Goal: Communication & Community: Answer question/provide support

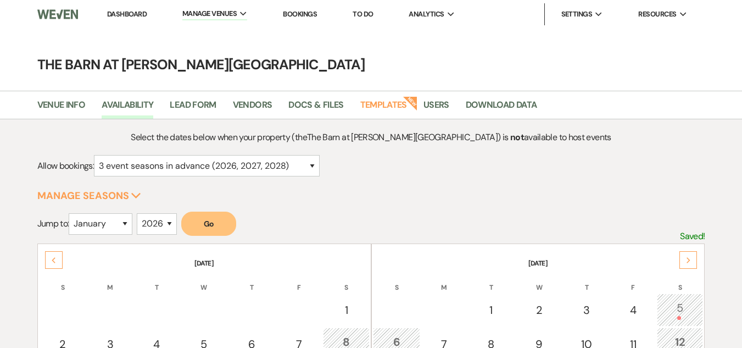
select select "3"
select select "2026"
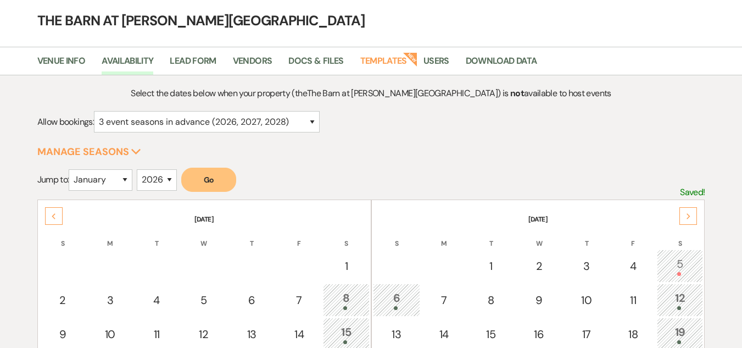
scroll to position [110, 0]
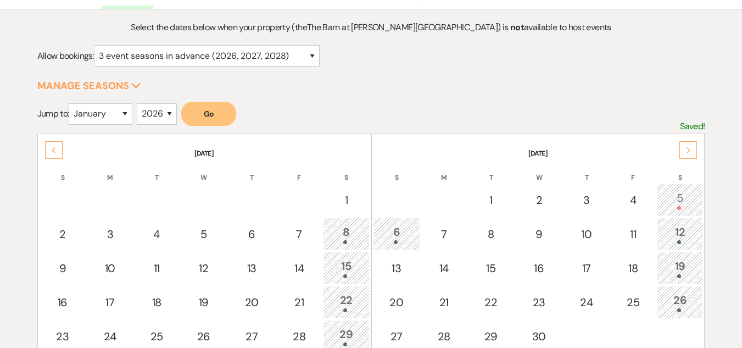
click at [60, 152] on div "Previous" at bounding box center [54, 150] width 18 height 18
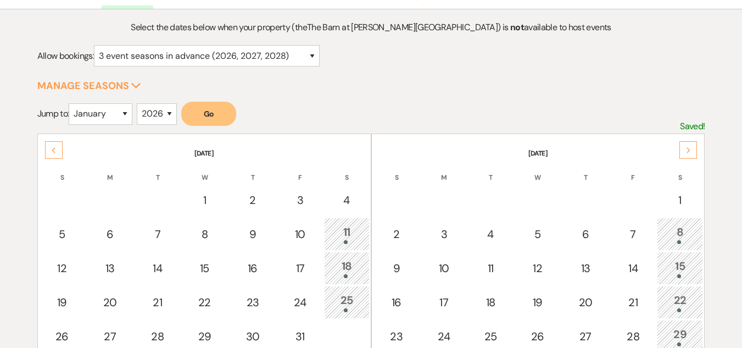
click at [60, 152] on div "Previous" at bounding box center [54, 150] width 18 height 18
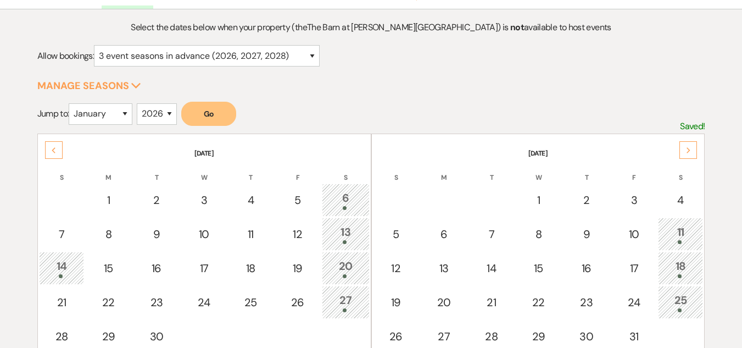
click at [60, 152] on div "Previous" at bounding box center [54, 150] width 18 height 18
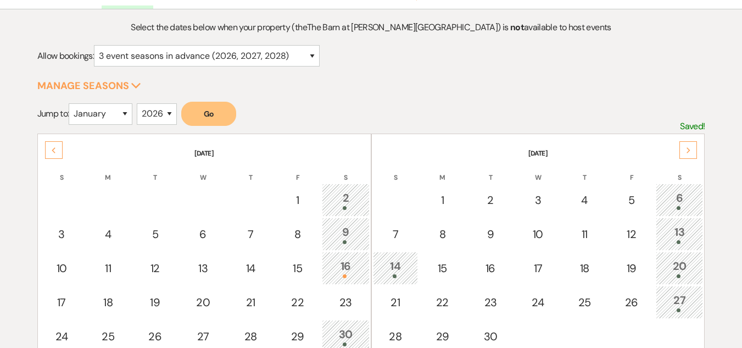
click at [59, 152] on div "Previous" at bounding box center [54, 150] width 18 height 18
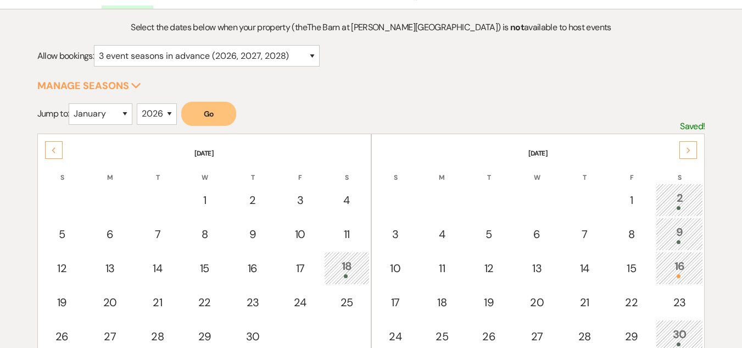
click at [59, 152] on div "Previous" at bounding box center [54, 150] width 18 height 18
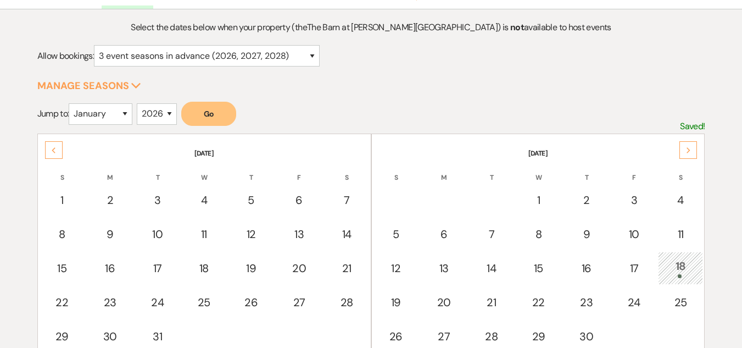
click at [59, 152] on div "Previous" at bounding box center [54, 150] width 18 height 18
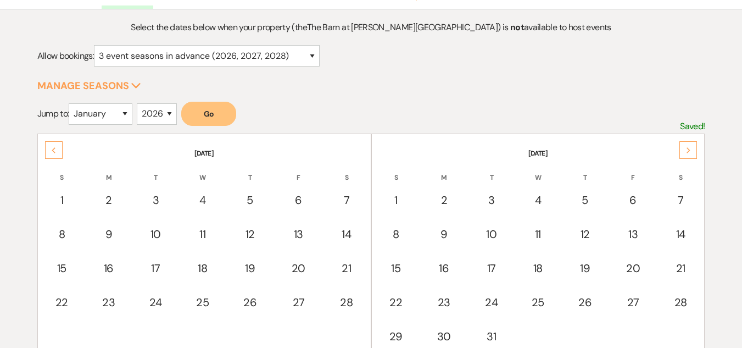
click at [59, 152] on div "Previous" at bounding box center [54, 150] width 18 height 18
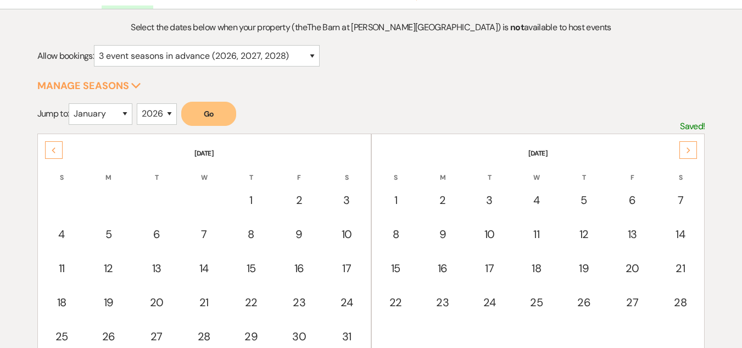
click at [59, 152] on div "Previous" at bounding box center [54, 150] width 18 height 18
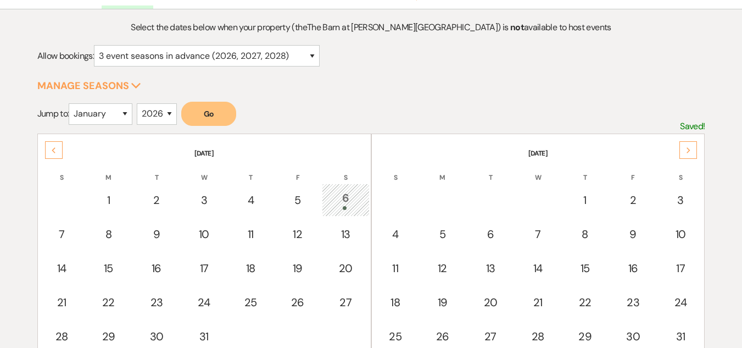
click at [59, 152] on div "Previous" at bounding box center [54, 150] width 18 height 18
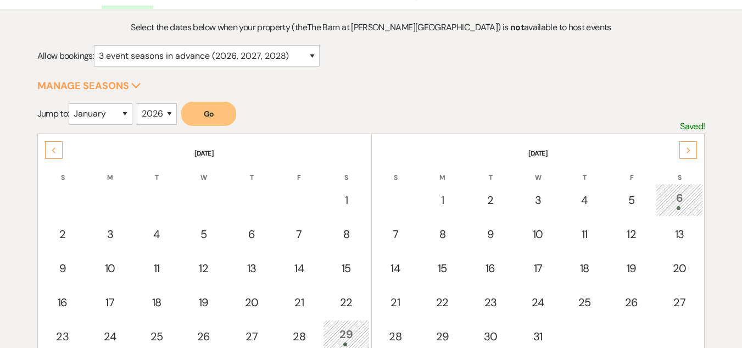
click at [60, 151] on div "Previous" at bounding box center [54, 150] width 18 height 18
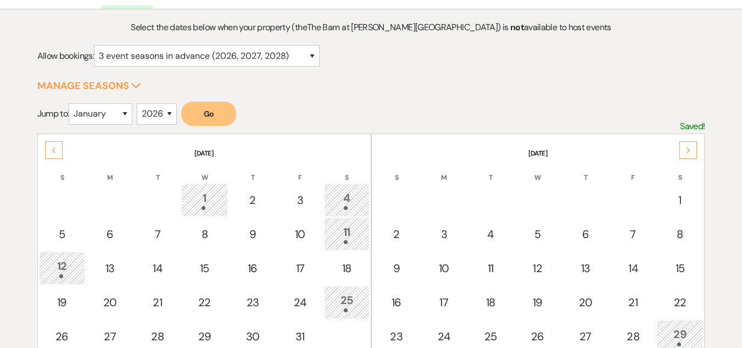
click at [60, 151] on div "Previous" at bounding box center [54, 150] width 18 height 18
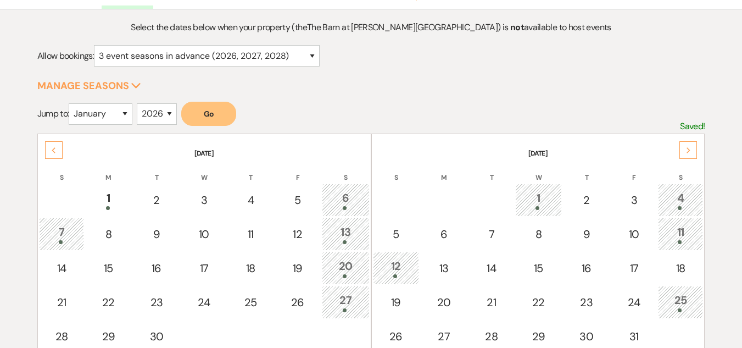
click at [60, 151] on div "Previous" at bounding box center [54, 150] width 18 height 18
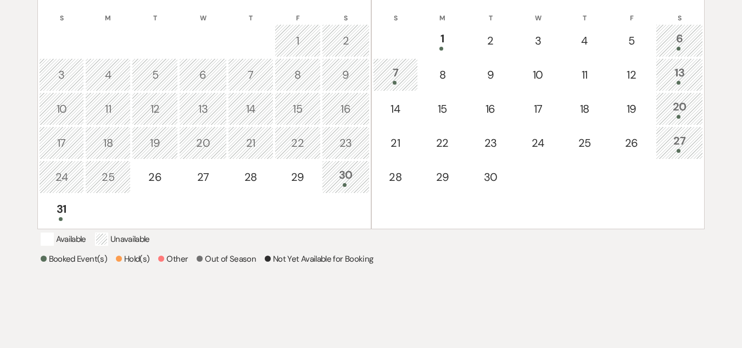
scroll to position [275, 0]
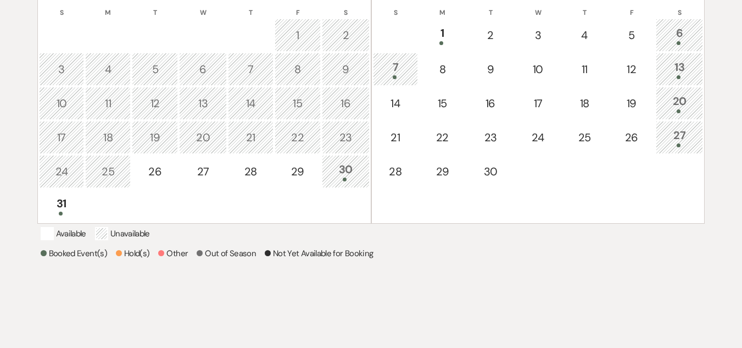
click at [347, 171] on div "30" at bounding box center [345, 171] width 35 height 20
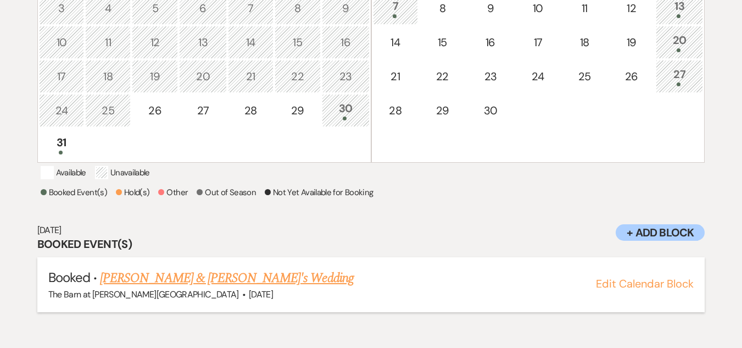
click at [238, 288] on link "[PERSON_NAME] & [PERSON_NAME]'s Wedding" at bounding box center [227, 278] width 254 height 20
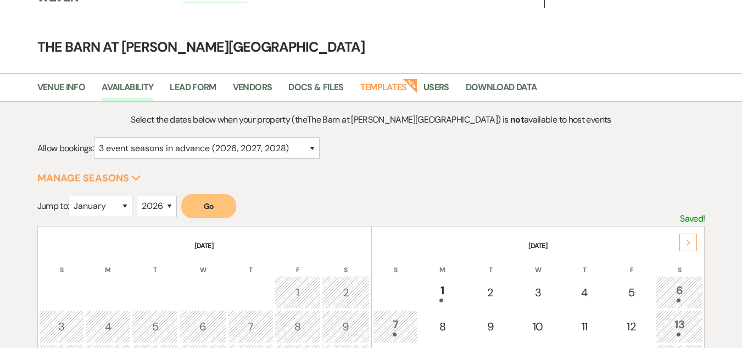
scroll to position [0, 0]
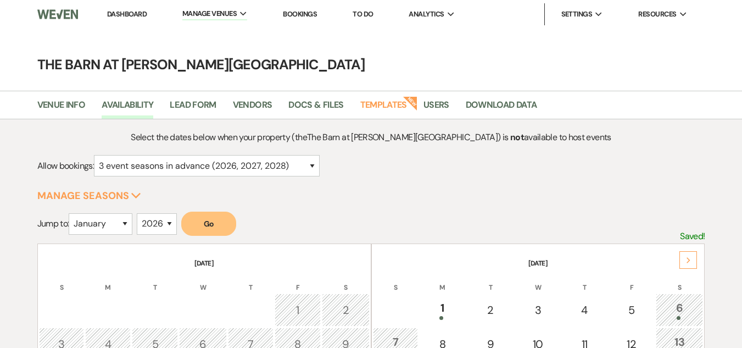
click at [126, 13] on link "Dashboard" at bounding box center [127, 13] width 40 height 9
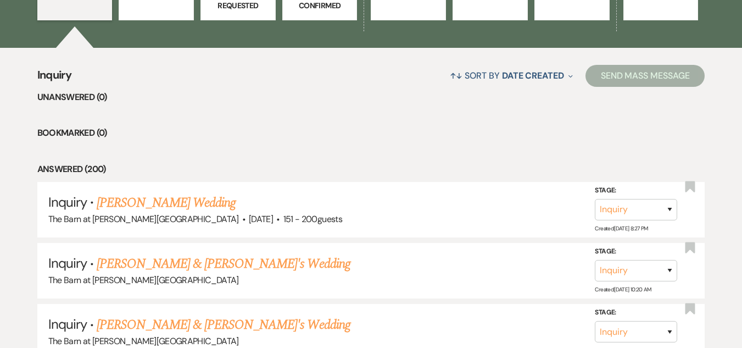
scroll to position [385, 0]
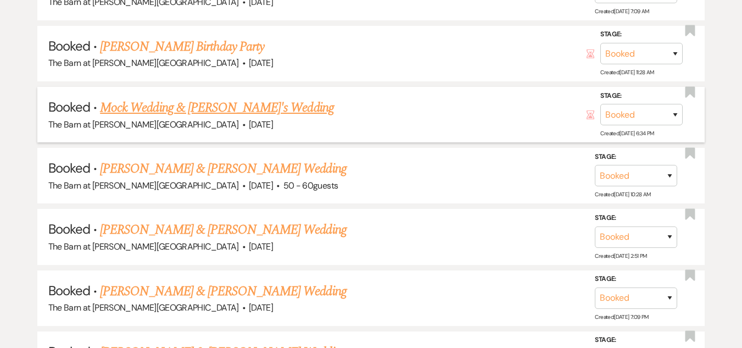
scroll to position [714, 0]
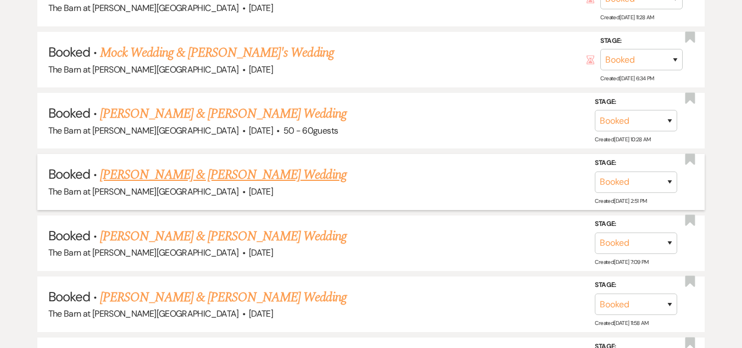
click at [179, 179] on link "[PERSON_NAME] & [PERSON_NAME] Wedding" at bounding box center [223, 175] width 246 height 20
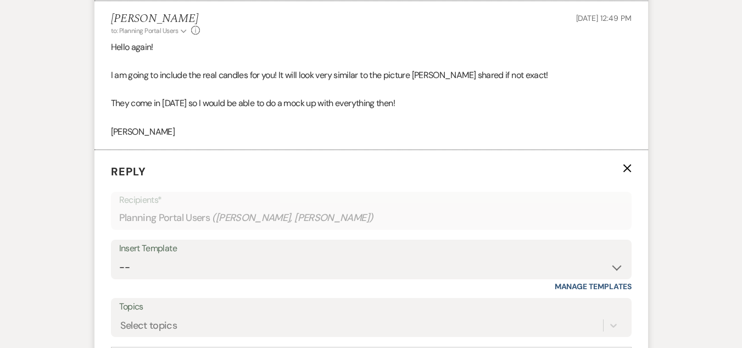
scroll to position [8460, 0]
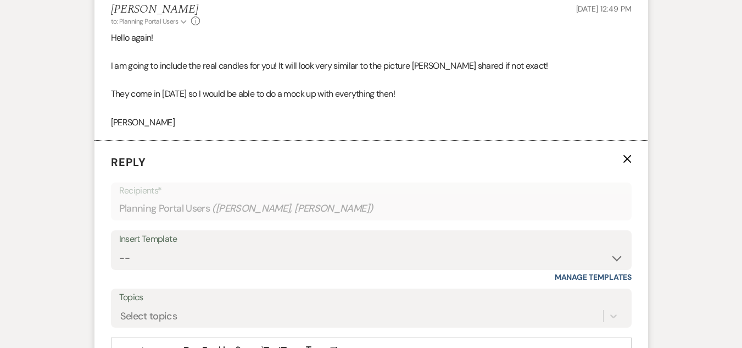
click at [630, 154] on icon "X" at bounding box center [627, 158] width 9 height 9
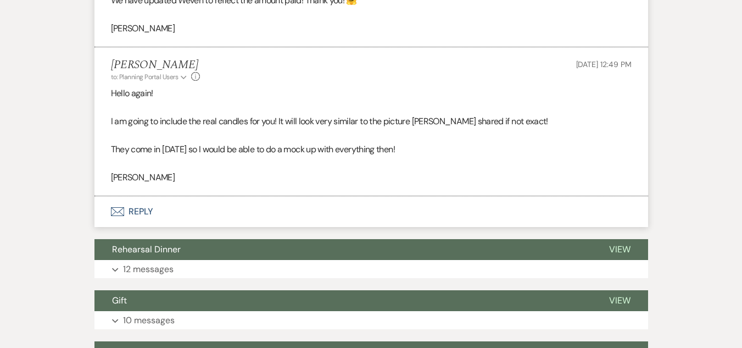
scroll to position [0, 0]
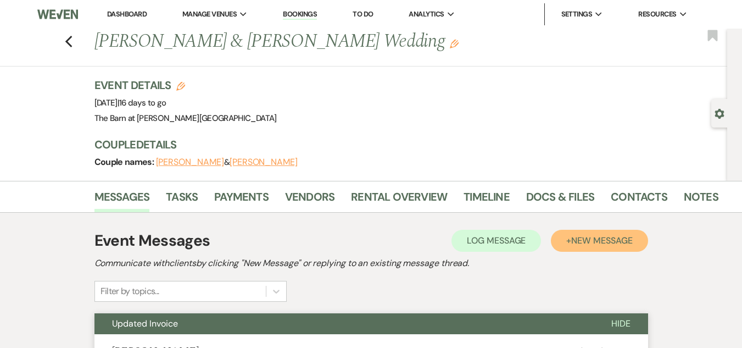
click at [570, 241] on button "+ New Message" at bounding box center [599, 241] width 97 height 22
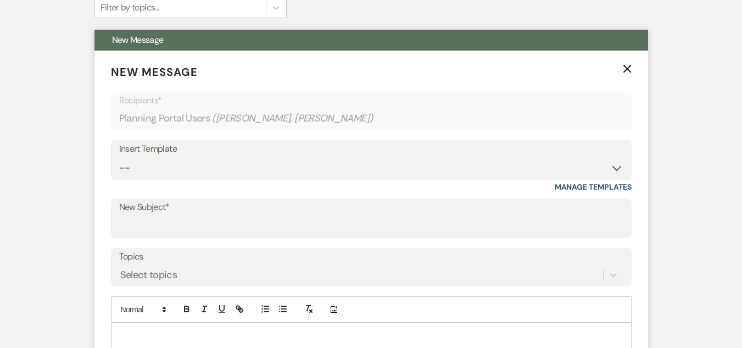
scroll to position [330, 0]
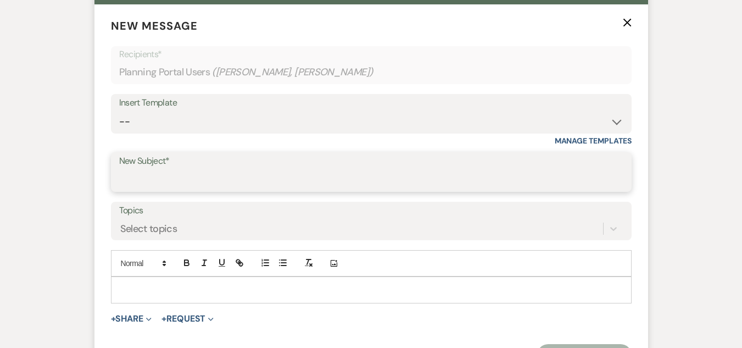
click at [306, 182] on input "New Subject*" at bounding box center [371, 179] width 504 height 21
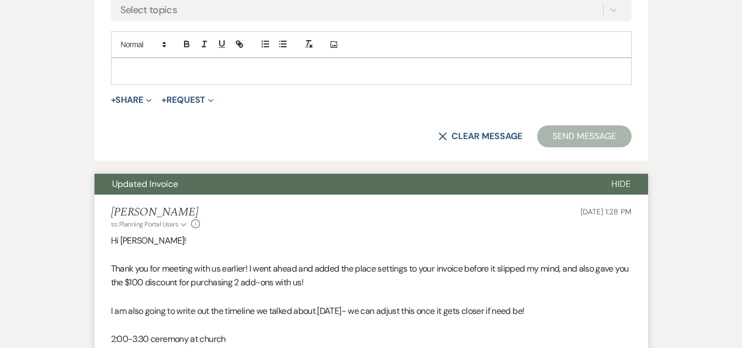
scroll to position [549, 0]
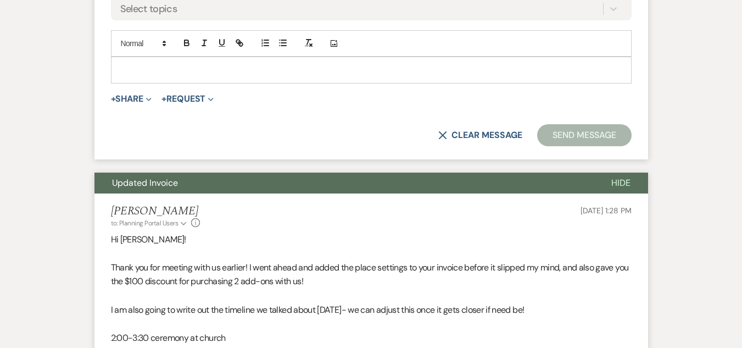
type input "Memory Table"
click at [372, 70] on p at bounding box center [371, 70] width 503 height 12
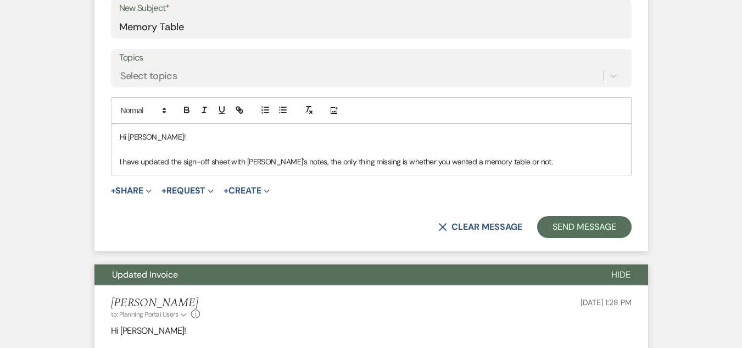
scroll to position [495, 0]
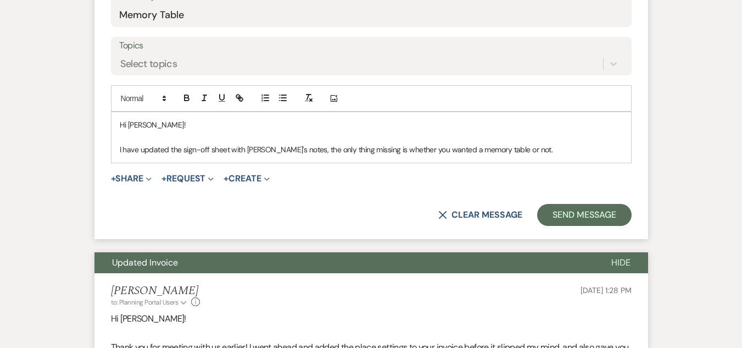
click at [244, 149] on p "I have updated the sign-off sheet with [PERSON_NAME]'s notes, the only thing mi…" at bounding box center [371, 149] width 503 height 12
click at [572, 151] on p "I have updated the sign-off sheet with the help of [PERSON_NAME]'s notes, the o…" at bounding box center [371, 149] width 503 height 12
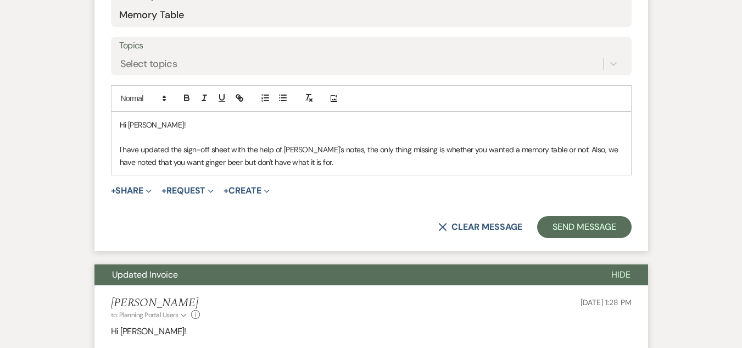
click at [204, 162] on p "I have updated the sign-off sheet with the help of [PERSON_NAME]'s notes, the o…" at bounding box center [371, 155] width 503 height 25
click at [270, 160] on p "I have updated the sign-off sheet with the help of [PERSON_NAME]'s notes, the o…" at bounding box center [371, 155] width 503 height 25
click at [339, 163] on p "I have updated the sign-off sheet with the help of [PERSON_NAME]'s notes, the o…" at bounding box center [371, 155] width 503 height 25
click at [623, 150] on p "I have updated the sign-off sheet with the help of [PERSON_NAME]'s notes, the o…" at bounding box center [371, 155] width 503 height 25
click at [364, 165] on p "I have updated the sign-off sheet with the help of [PERSON_NAME]'s notes, the o…" at bounding box center [371, 155] width 503 height 25
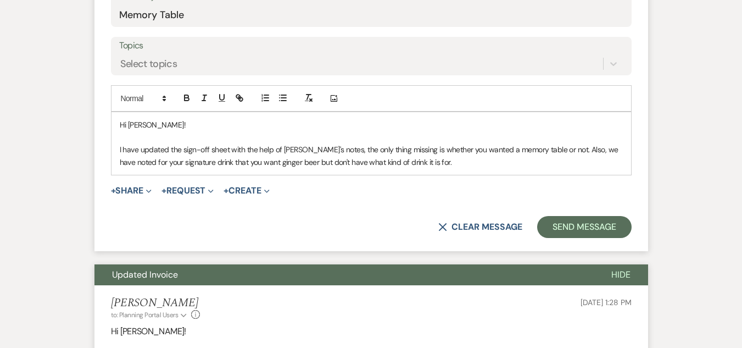
click at [434, 160] on p "I have updated the sign-off sheet with the help of [PERSON_NAME]'s notes, the o…" at bounding box center [371, 155] width 503 height 25
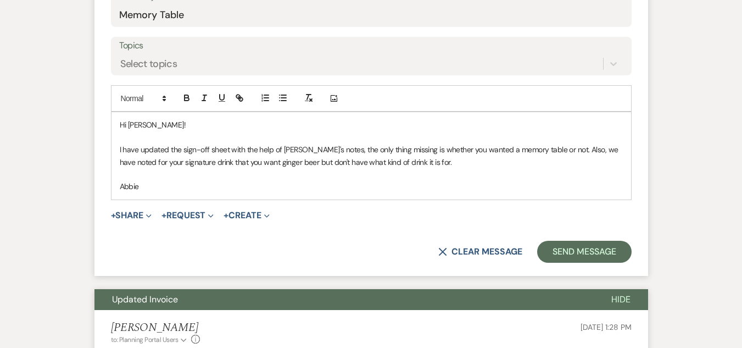
click at [502, 160] on p "I have updated the sign-off sheet with the help of [PERSON_NAME]'s notes, the o…" at bounding box center [371, 155] width 503 height 25
click at [571, 253] on button "Send Message" at bounding box center [584, 252] width 94 height 22
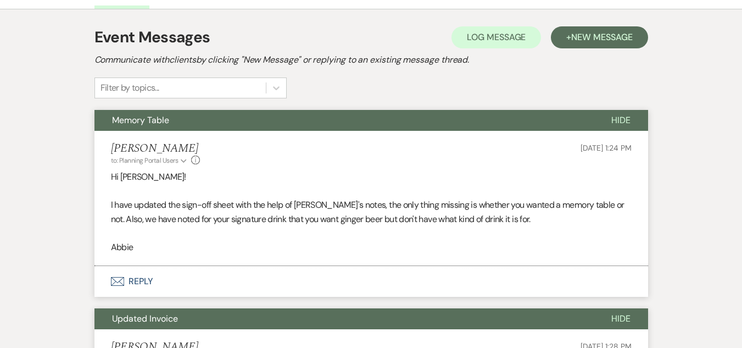
scroll to position [275, 0]
